Goal: Task Accomplishment & Management: Manage account settings

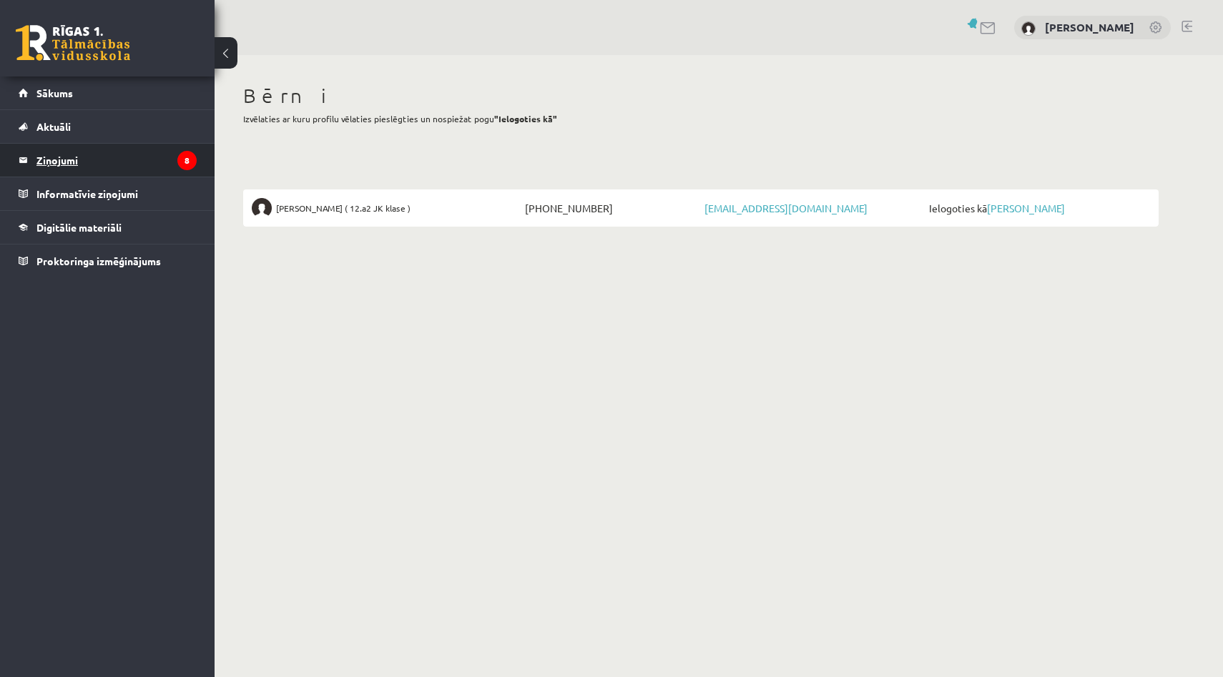
click at [80, 162] on legend "Ziņojumi 8" at bounding box center [116, 160] width 160 height 33
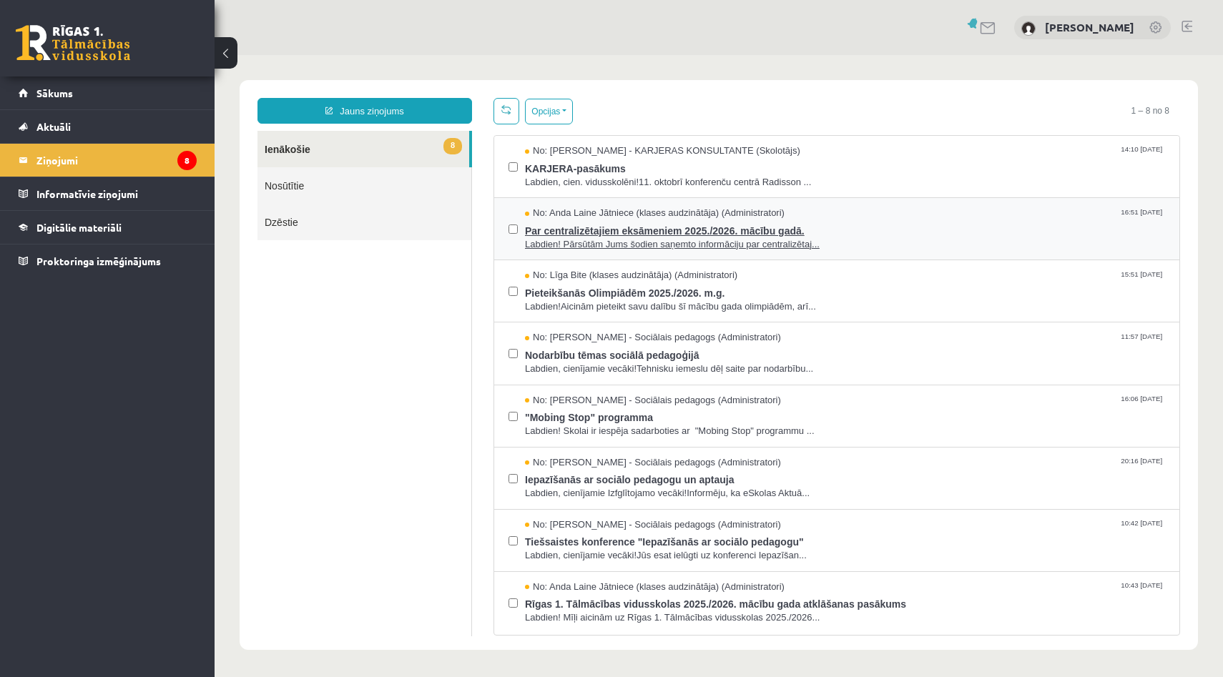
scroll to position [1, 0]
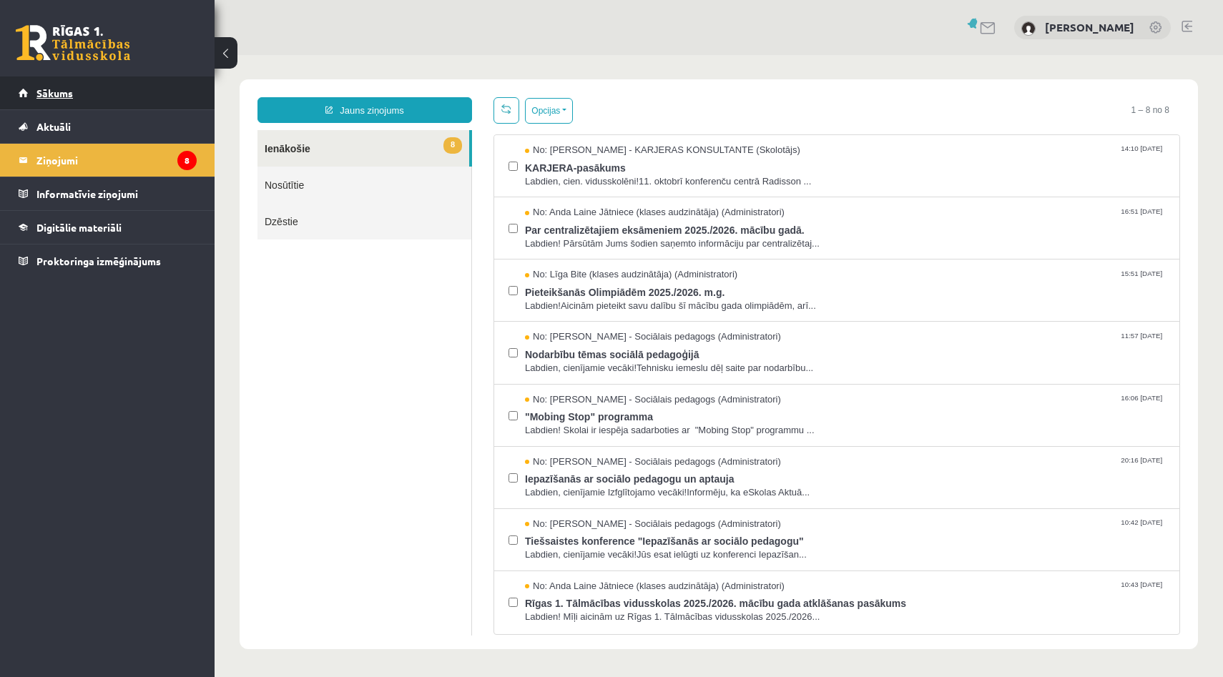
click at [61, 92] on span "Sākums" at bounding box center [54, 93] width 36 height 13
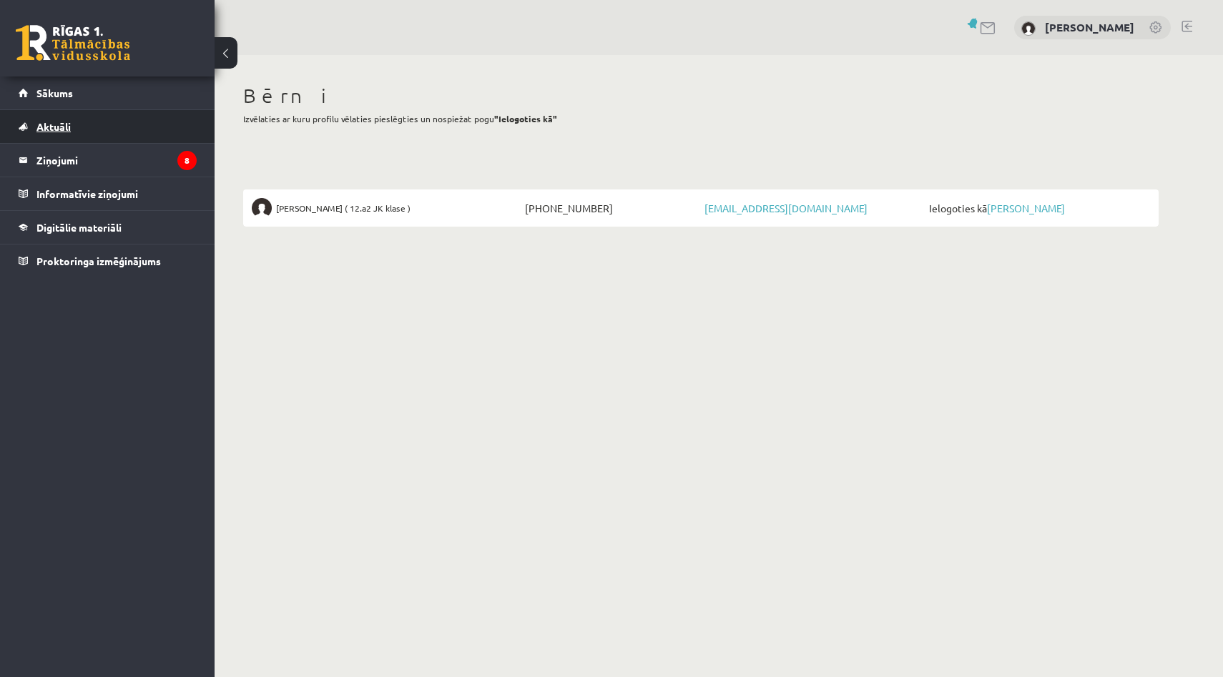
click at [57, 128] on span "Aktuāli" at bounding box center [53, 126] width 34 height 13
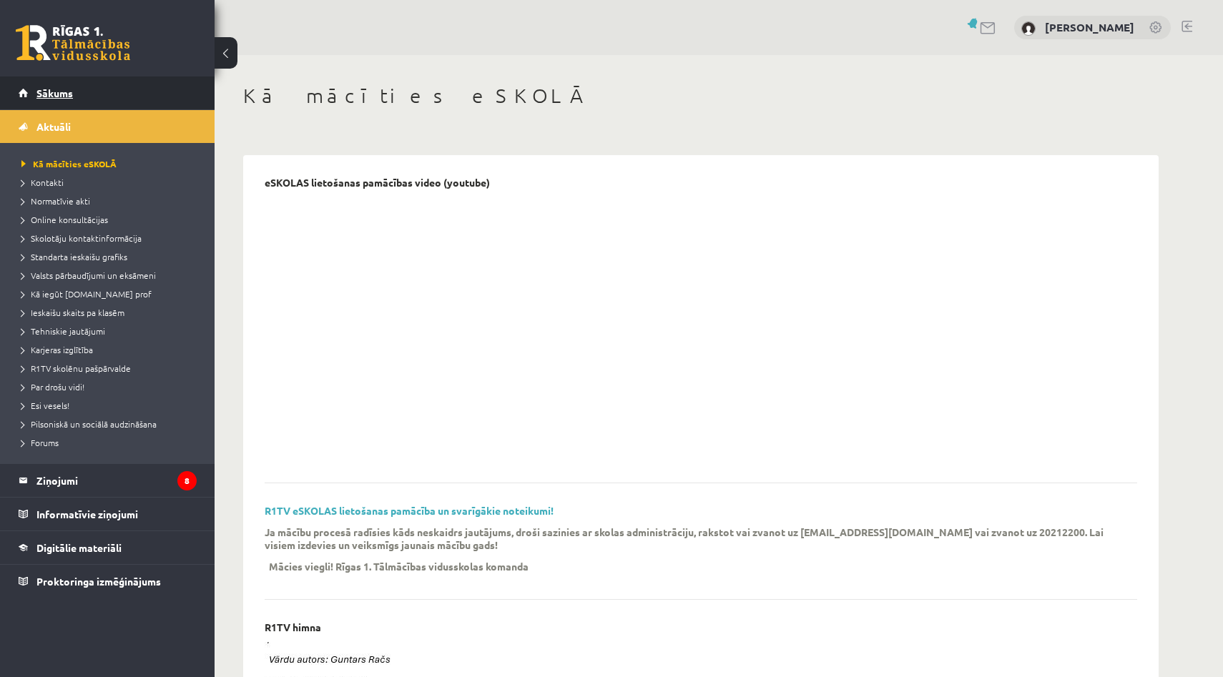
click at [53, 92] on span "Sākums" at bounding box center [54, 93] width 36 height 13
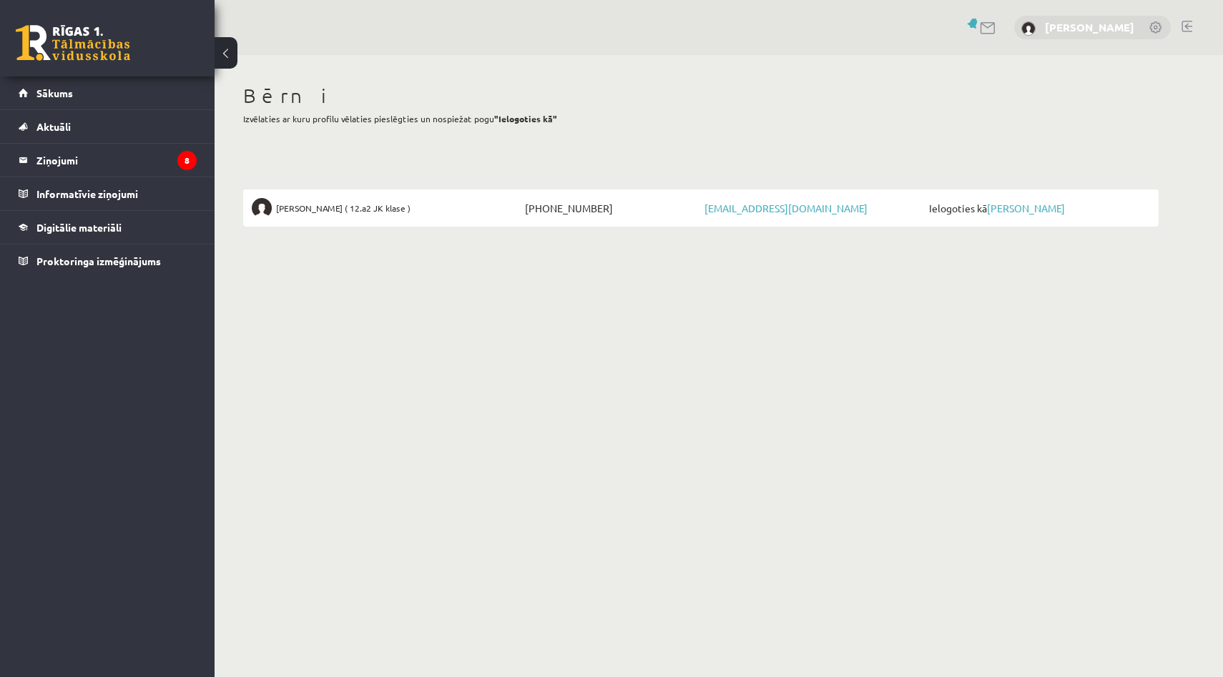
click at [1109, 24] on link "[PERSON_NAME]" at bounding box center [1089, 27] width 89 height 14
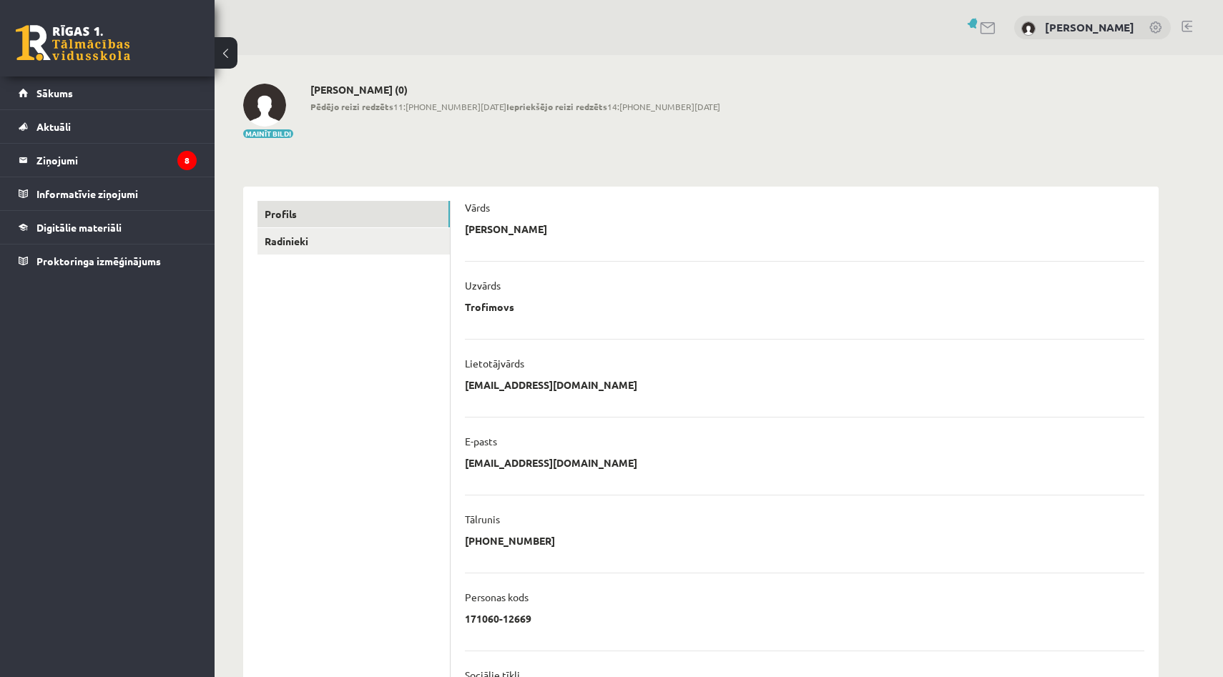
click at [1155, 29] on link at bounding box center [1156, 28] width 14 height 14
click at [63, 92] on span "Sākums" at bounding box center [54, 93] width 36 height 13
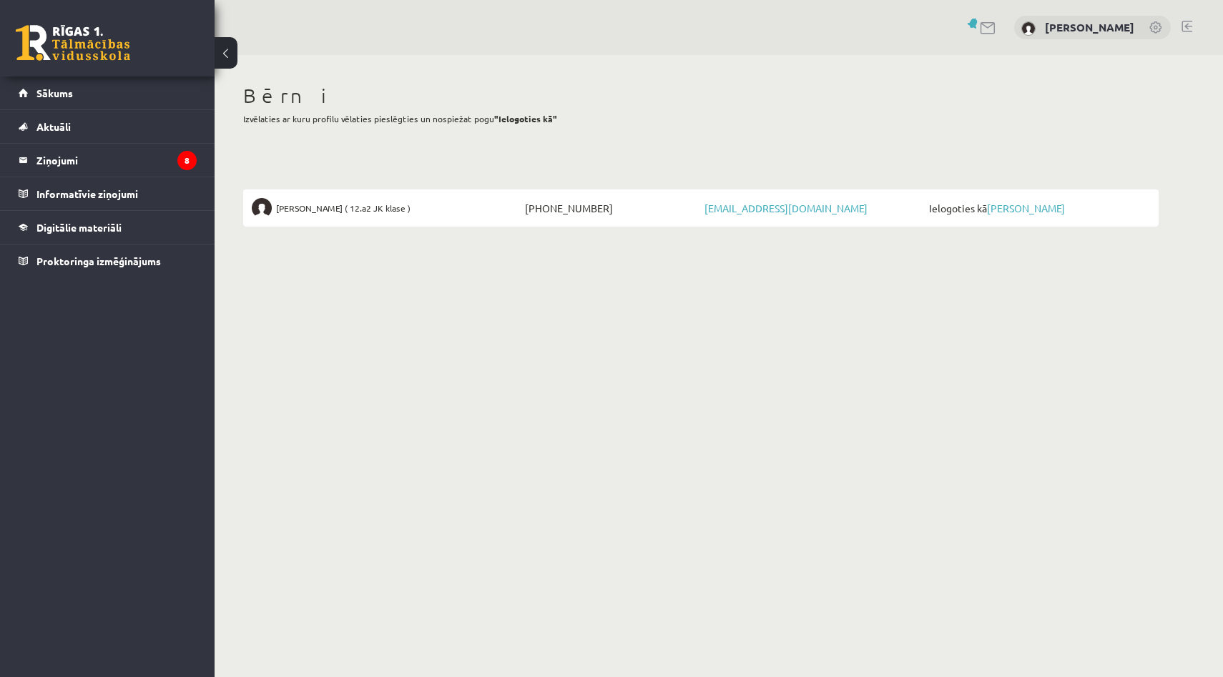
click at [299, 204] on span "Rebeka Trofimova ( 12.a2 JK klase )" at bounding box center [343, 208] width 134 height 20
click at [1054, 207] on link "Rebeka Trofimova" at bounding box center [1026, 208] width 78 height 13
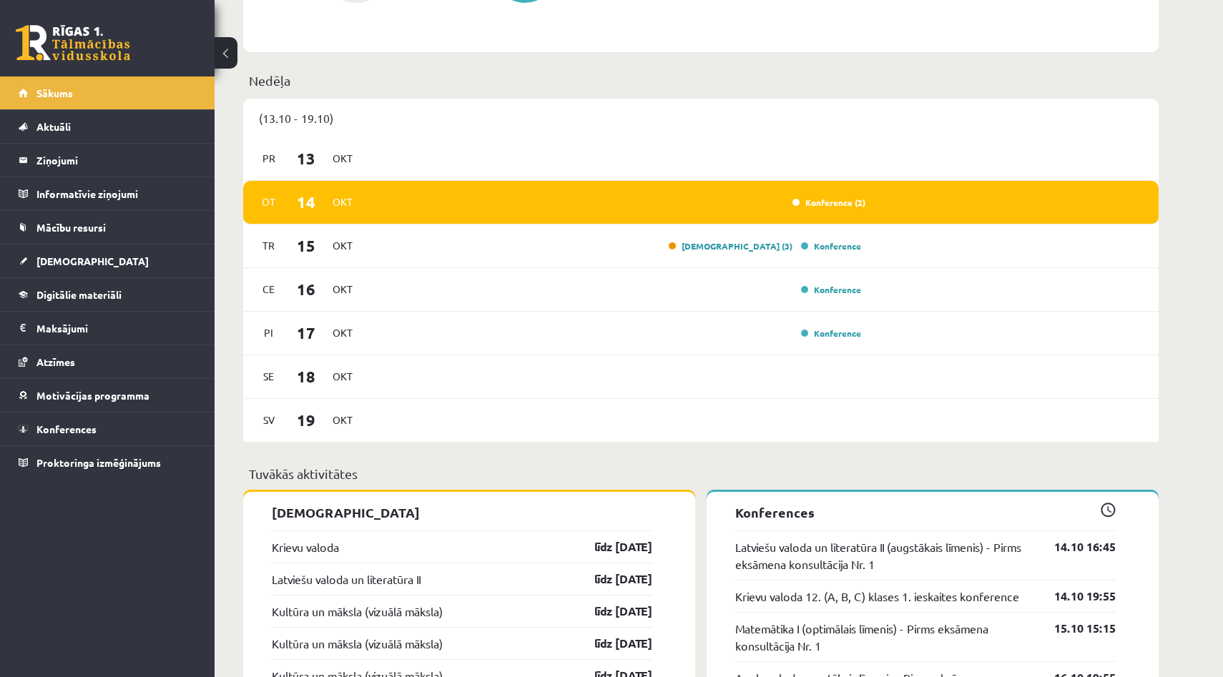
scroll to position [834, 0]
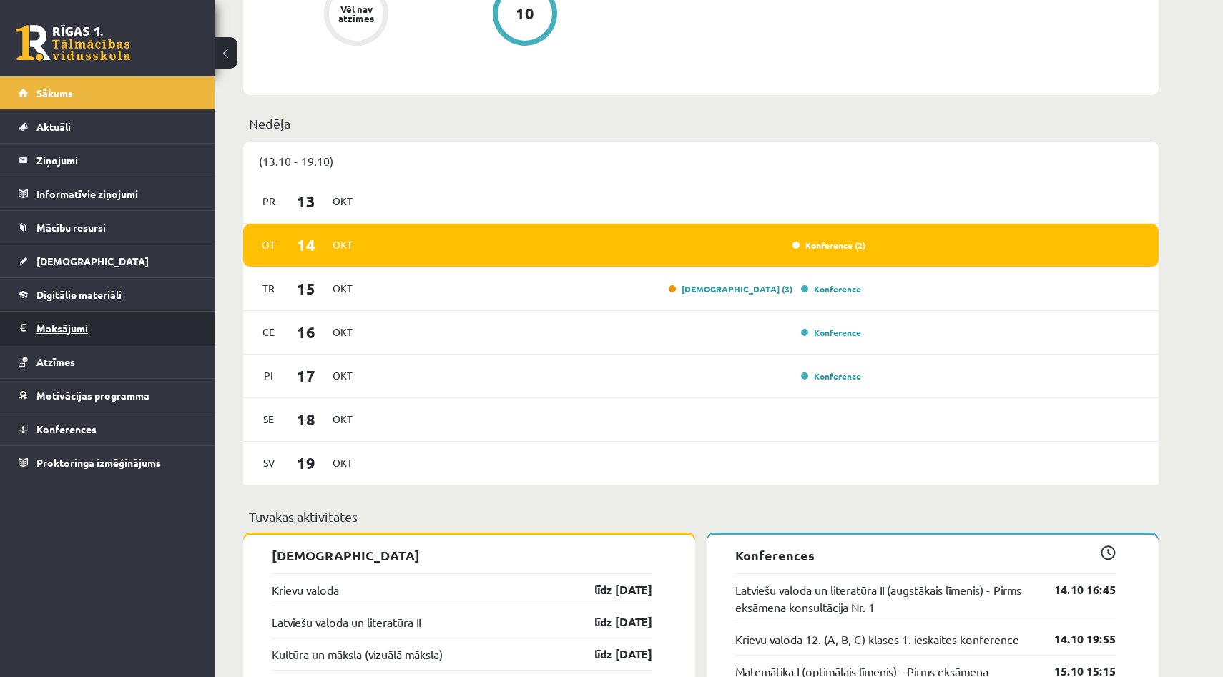
click at [64, 321] on legend "Maksājumi 0" at bounding box center [116, 328] width 160 height 33
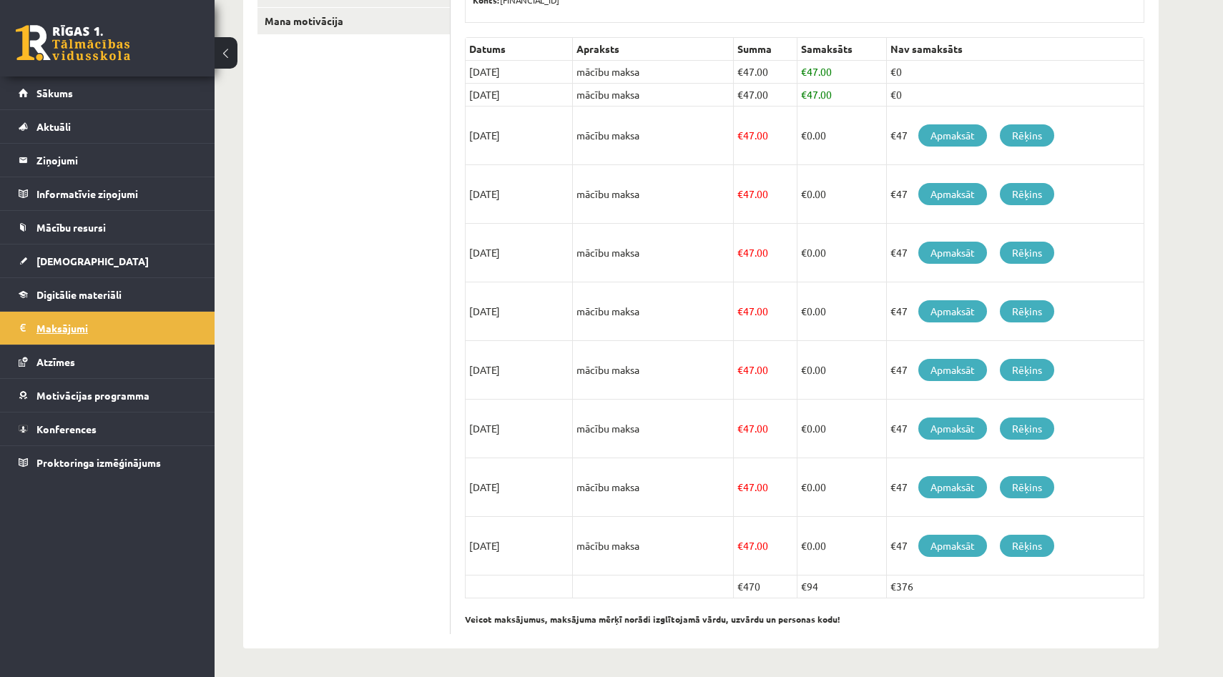
scroll to position [351, 0]
click at [1029, 134] on link "Rēķins" at bounding box center [1027, 135] width 54 height 22
click at [950, 133] on link "Apmaksāt" at bounding box center [952, 135] width 69 height 22
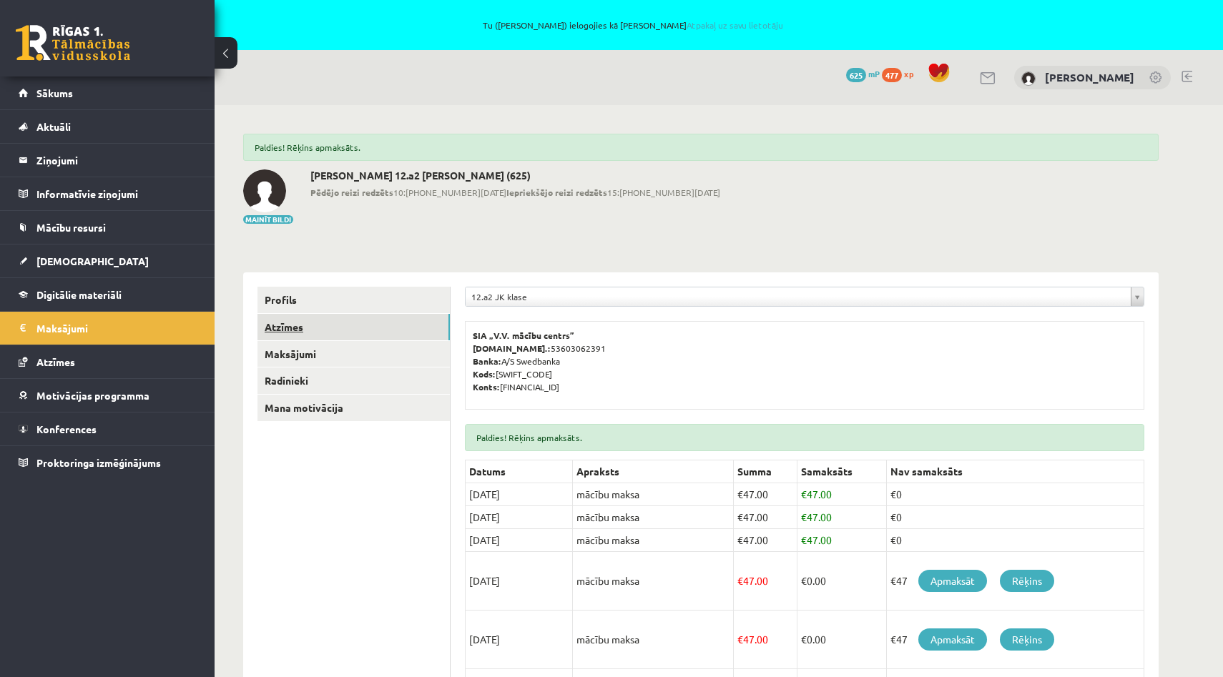
click at [321, 330] on link "Atzīmes" at bounding box center [353, 327] width 192 height 26
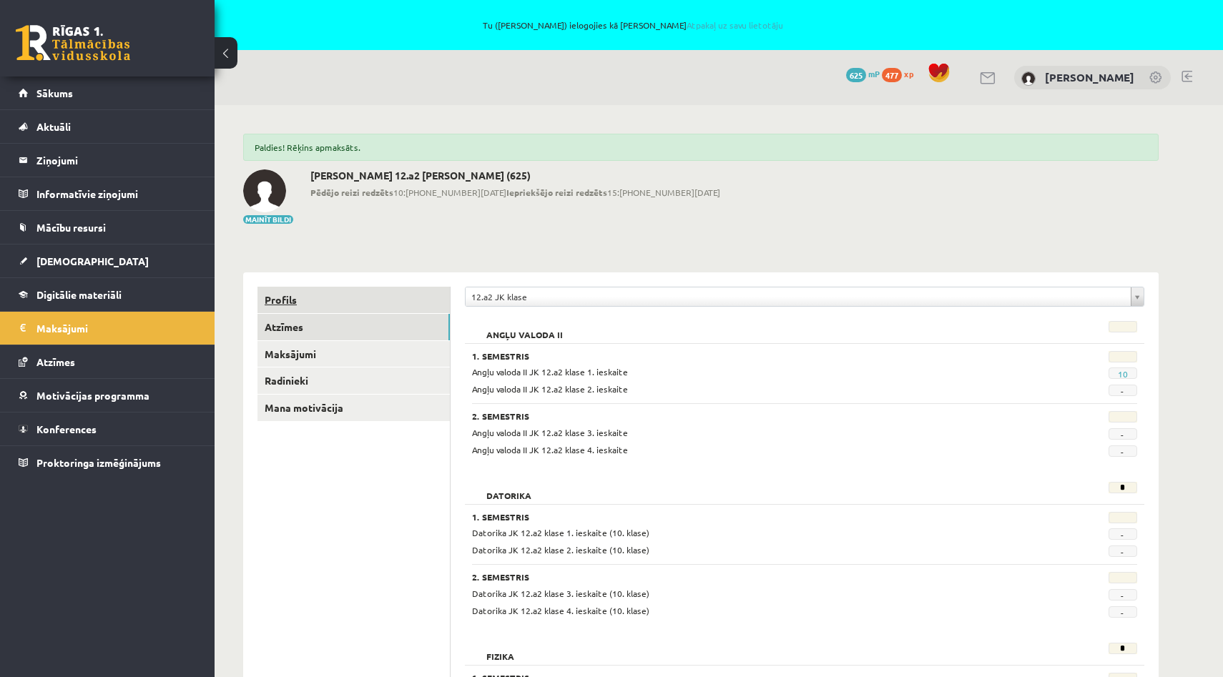
click at [282, 293] on link "Profils" at bounding box center [353, 300] width 192 height 26
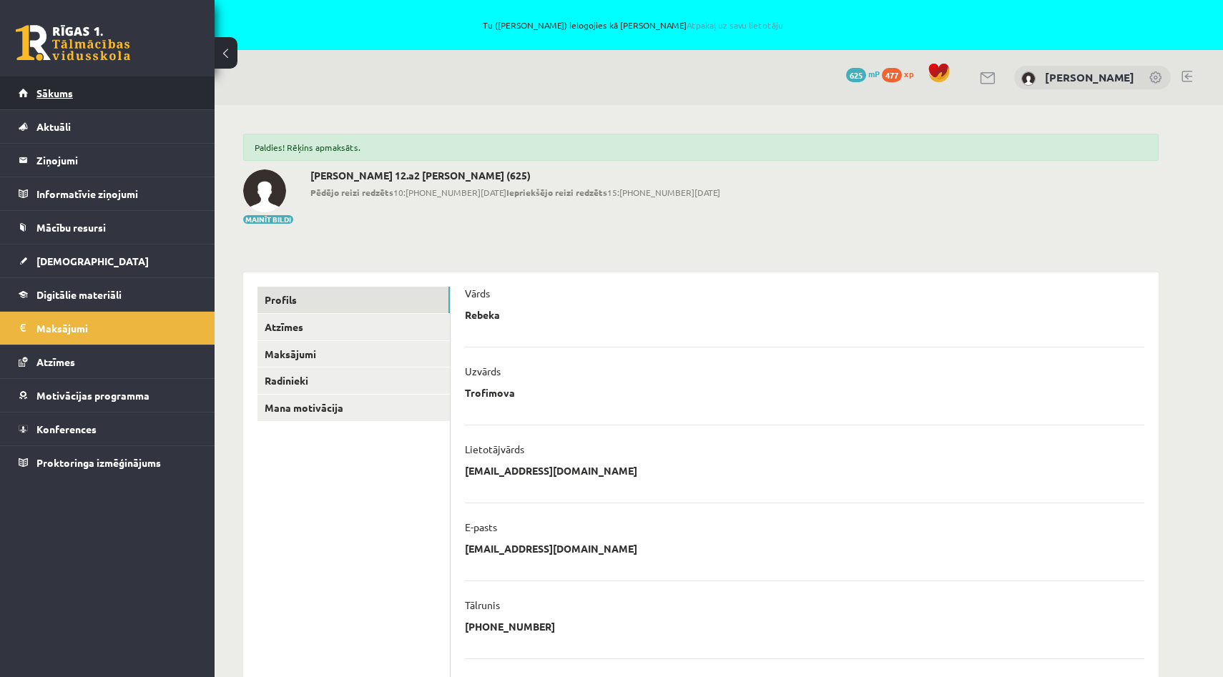
click at [89, 94] on link "Sākums" at bounding box center [108, 93] width 178 height 33
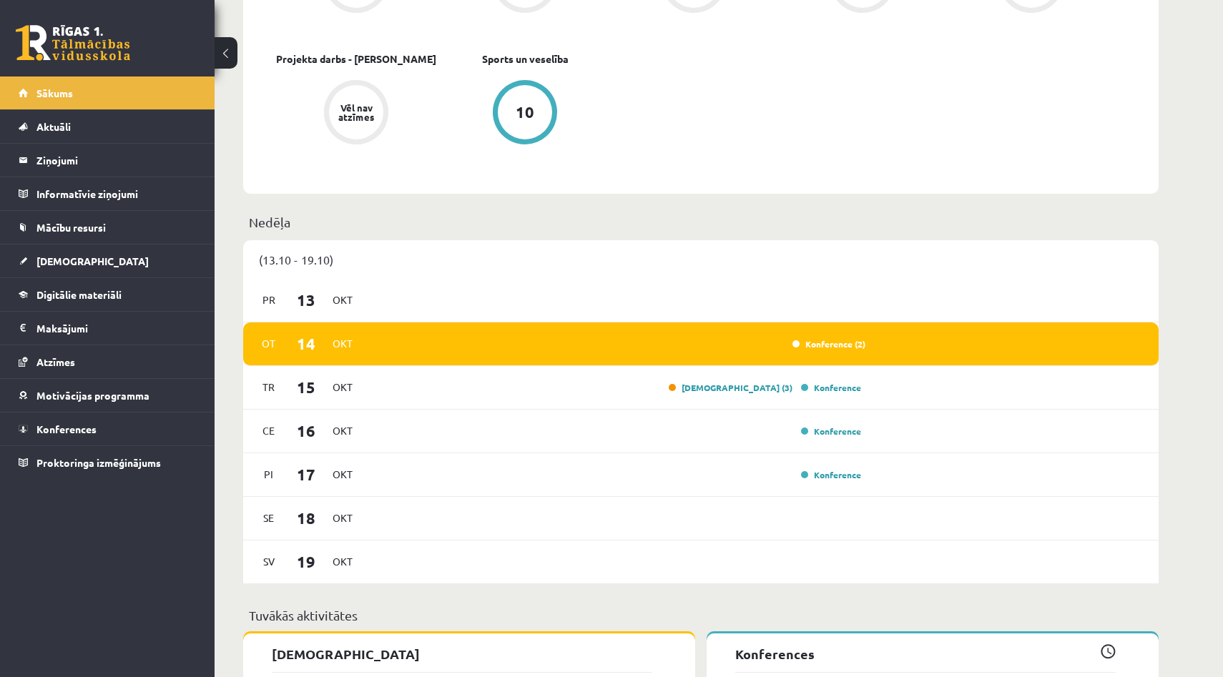
scroll to position [733, 0]
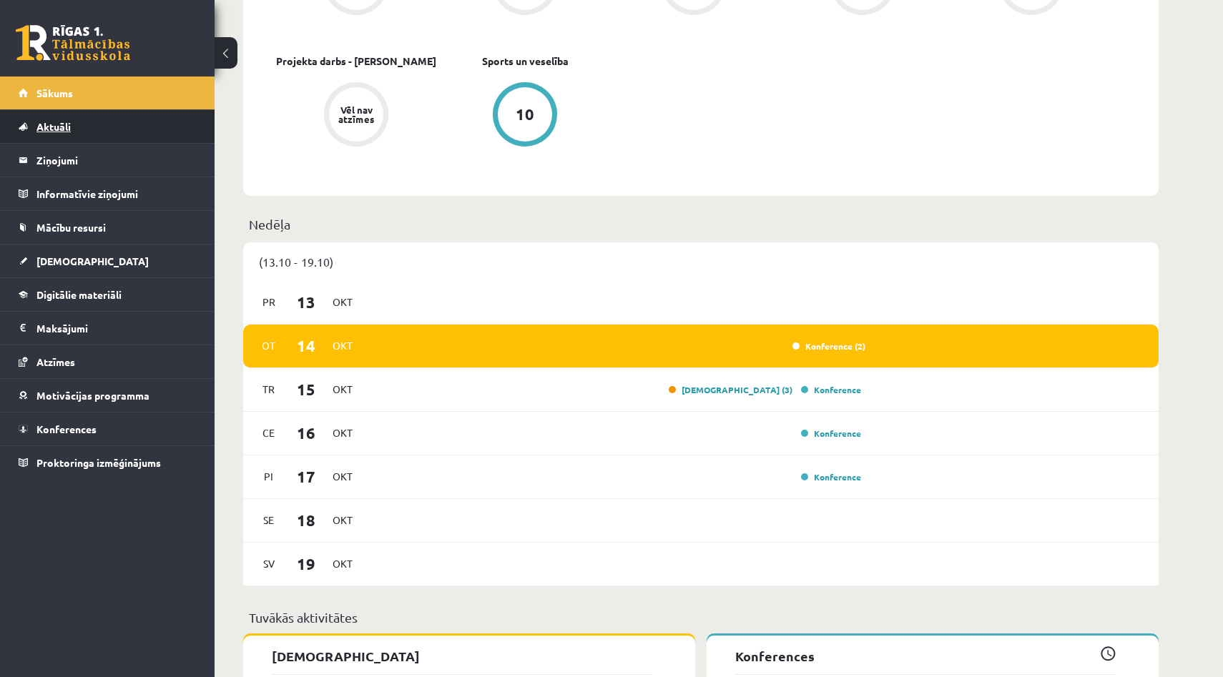
click at [41, 127] on span "Aktuāli" at bounding box center [53, 126] width 34 height 13
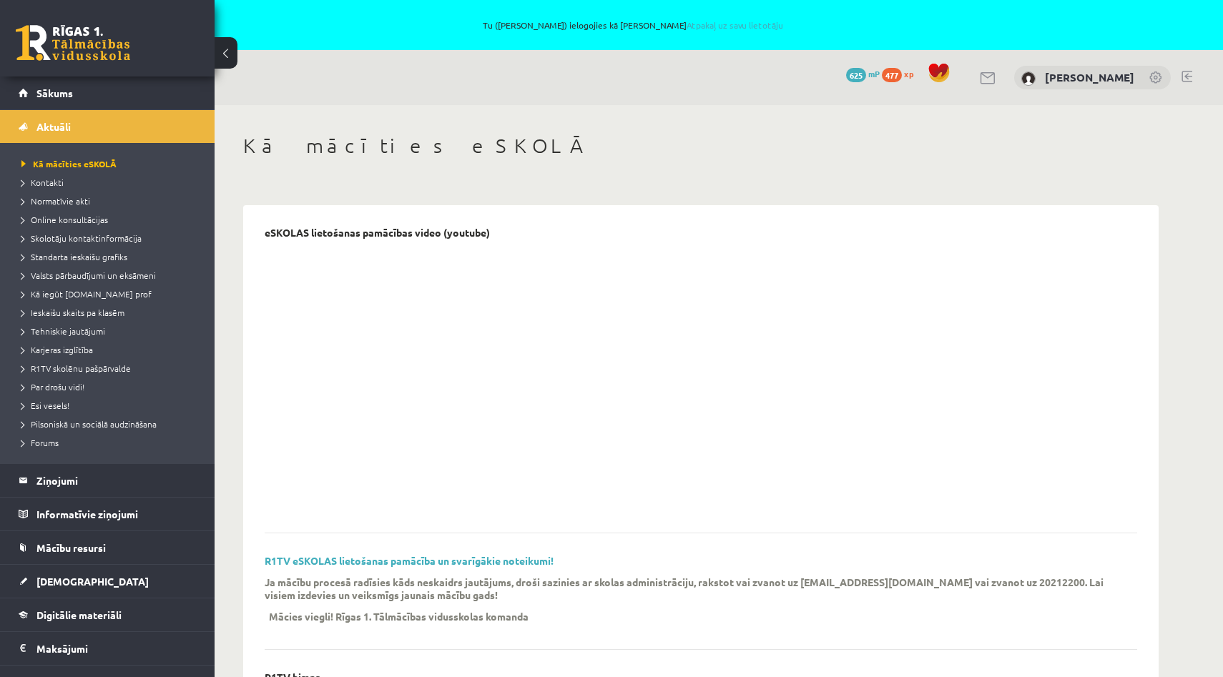
click at [1185, 72] on link at bounding box center [1187, 76] width 11 height 11
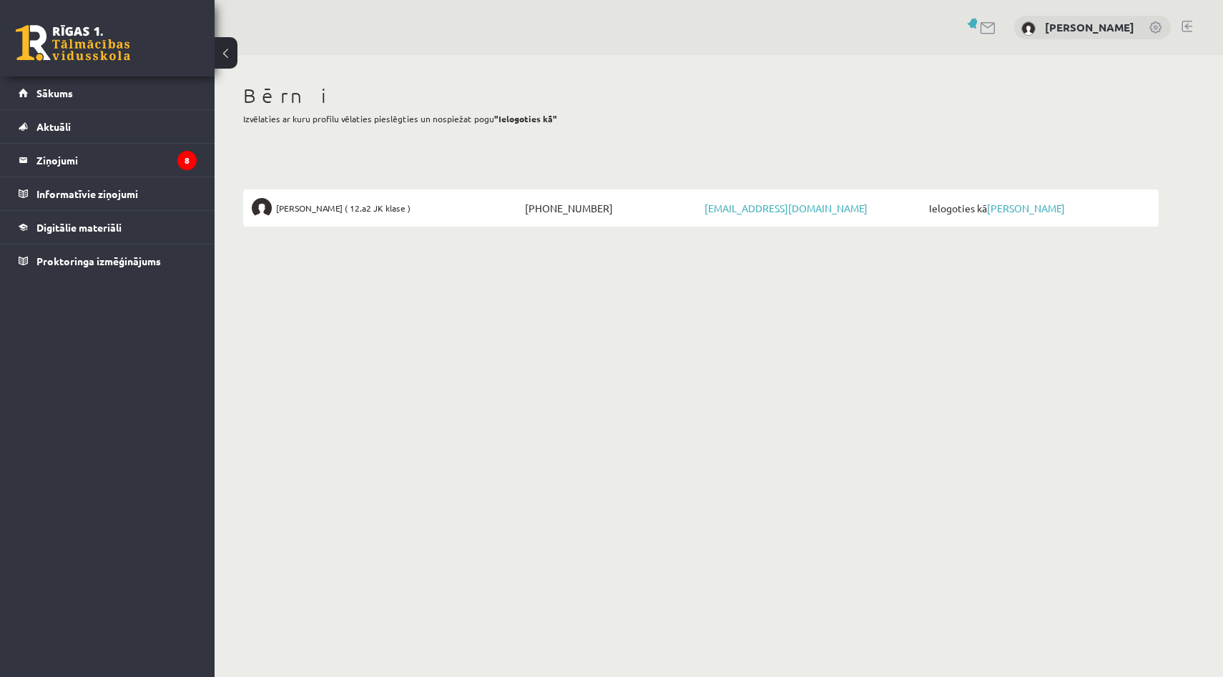
click at [1188, 23] on link at bounding box center [1187, 26] width 11 height 11
